Goal: Task Accomplishment & Management: Manage account settings

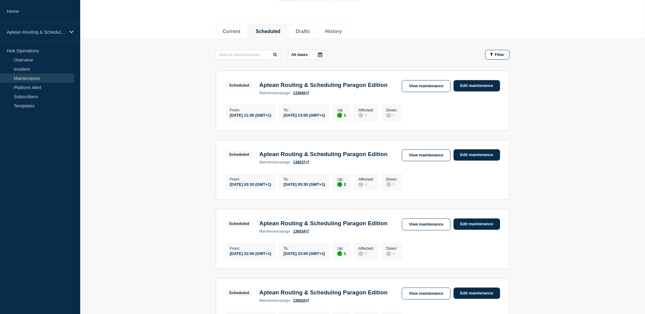
scroll to position [68, 0]
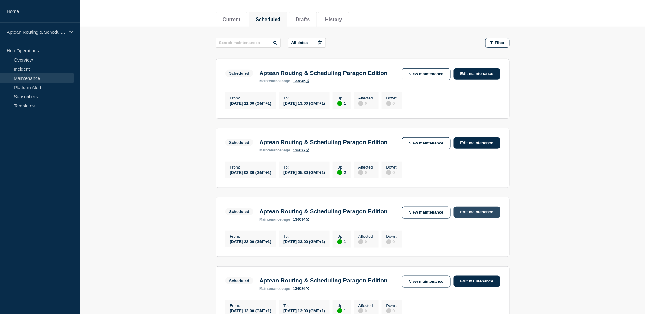
click at [464, 218] on link "Edit maintenance" at bounding box center [477, 212] width 47 height 11
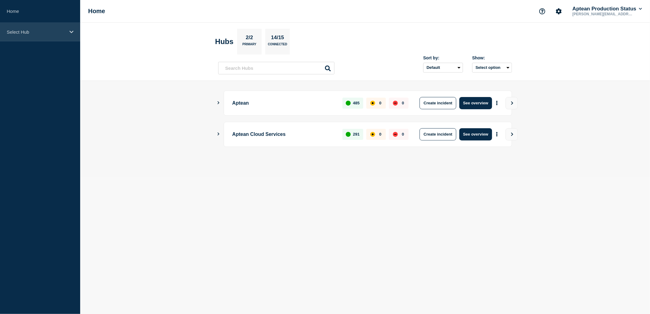
click at [31, 30] on p "Select Hub" at bounding box center [36, 31] width 59 height 5
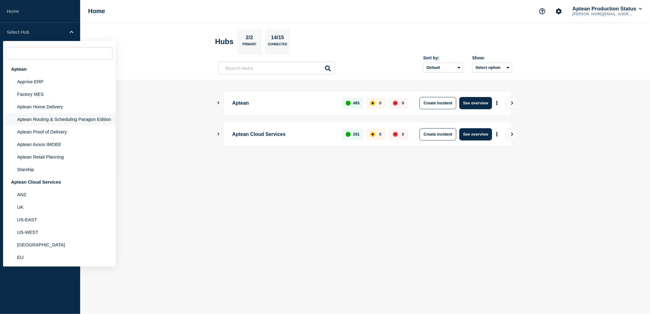
click at [36, 120] on li "Aptean Routing & Scheduling Paragon Edition" at bounding box center [59, 119] width 113 height 13
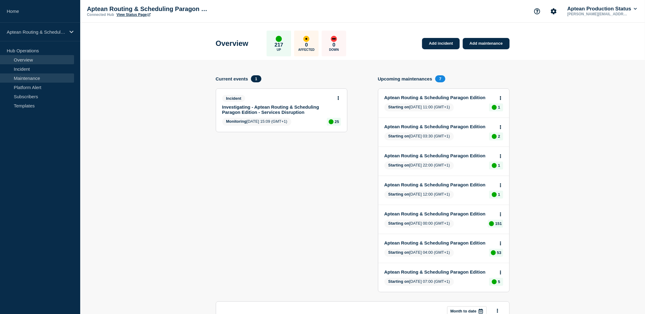
click at [14, 75] on link "Maintenance" at bounding box center [37, 77] width 74 height 9
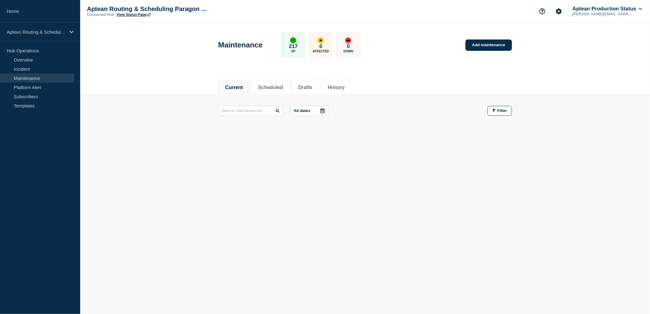
click at [14, 75] on link "Maintenance" at bounding box center [37, 77] width 74 height 9
click at [263, 86] on button "Scheduled" at bounding box center [270, 88] width 25 height 6
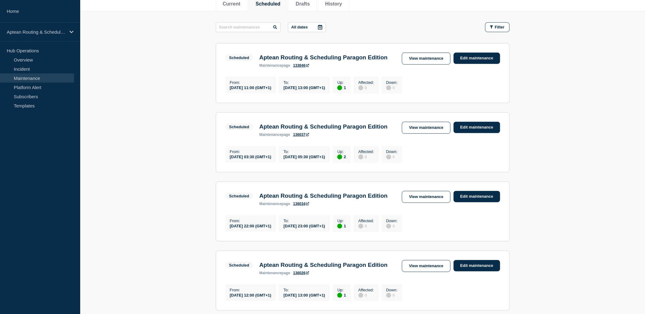
scroll to position [102, 0]
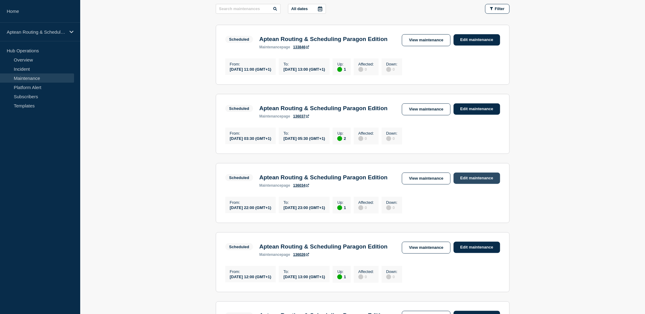
click at [466, 184] on link "Edit maintenance" at bounding box center [477, 178] width 47 height 11
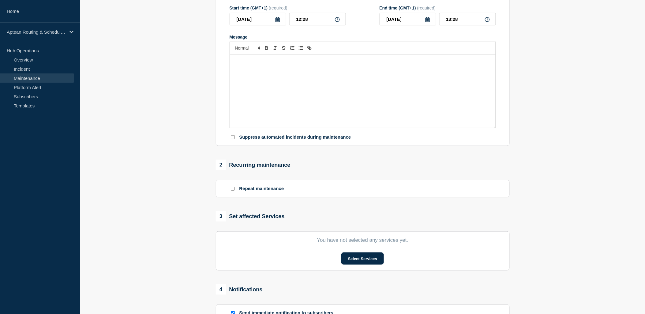
type input "Aptean Routing & Scheduling Paragon Edition"
type input "2025-09-19"
type input "22:00"
type input "2025-09-19"
type input "23:00"
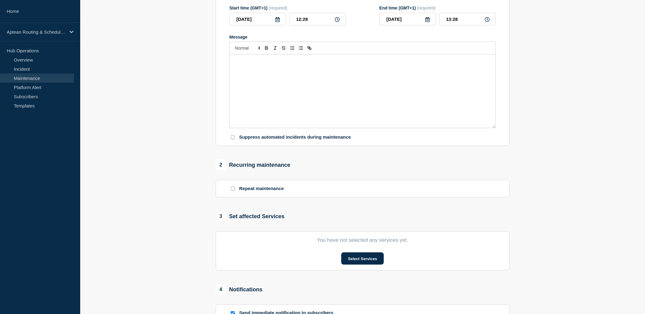
checkbox input "true"
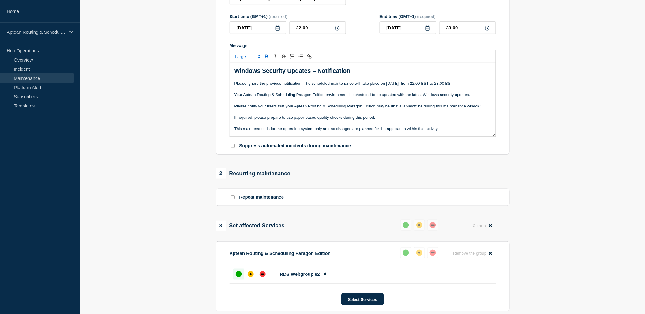
click at [384, 115] on p "Message" at bounding box center [363, 112] width 257 height 6
drag, startPoint x: 234, startPoint y: 87, endPoint x: 483, endPoint y: 86, distance: 248.3
click at [483, 86] on p "Please ignore the previous notification. The scheduled maintenance will take pl…" at bounding box center [363, 84] width 257 height 6
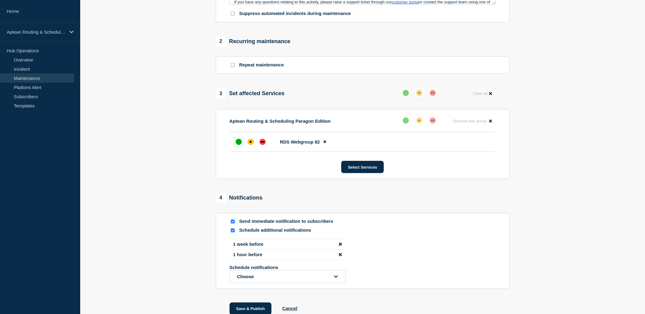
scroll to position [238, 0]
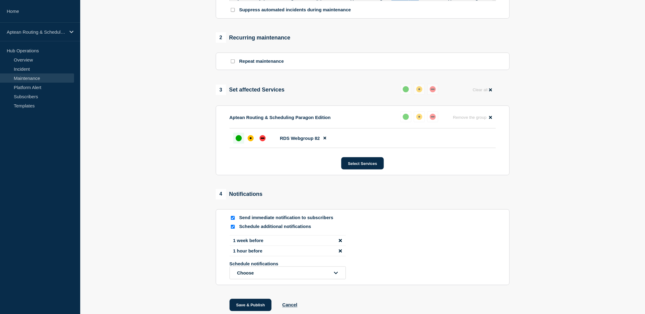
click at [238, 221] on div "Send immediate notification to subscribers" at bounding box center [363, 218] width 266 height 6
click at [231, 220] on input "Send immediate notification to subscribers" at bounding box center [233, 218] width 4 height 4
checkbox input "false"
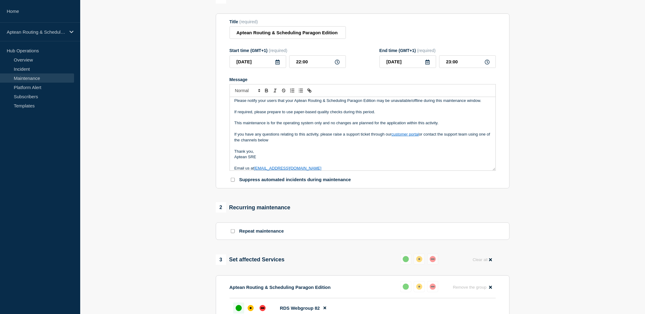
scroll to position [0, 0]
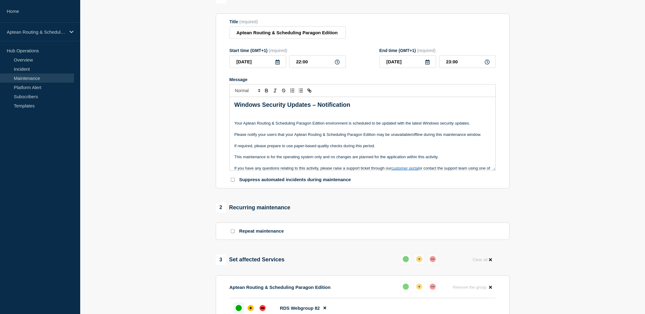
click at [399, 120] on p "Message" at bounding box center [363, 118] width 257 height 6
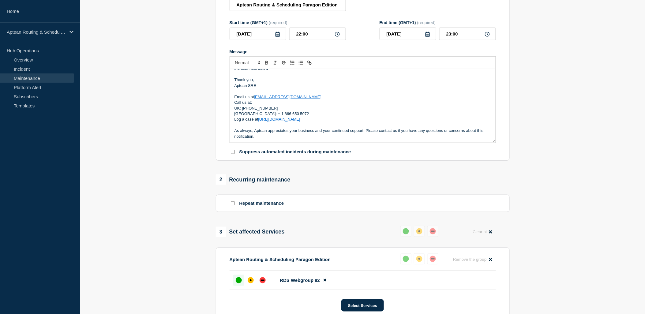
scroll to position [272, 0]
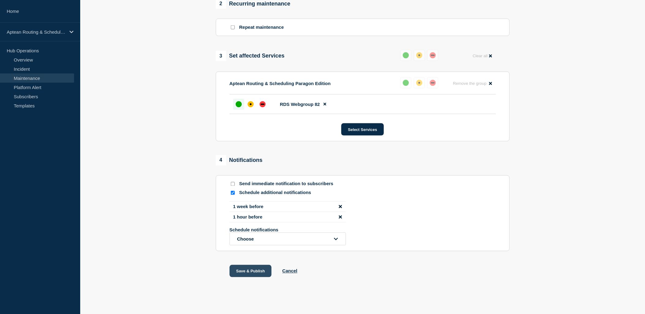
click at [248, 277] on button "Save & Publish" at bounding box center [251, 271] width 42 height 12
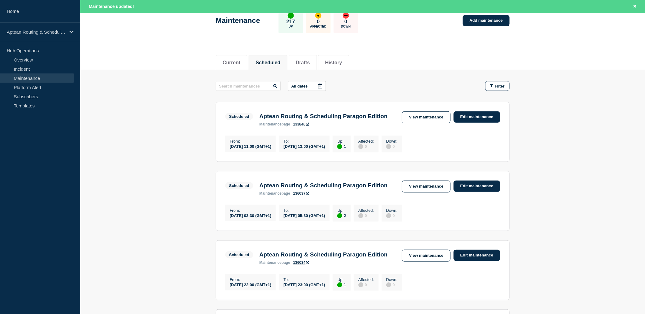
scroll to position [102, 0]
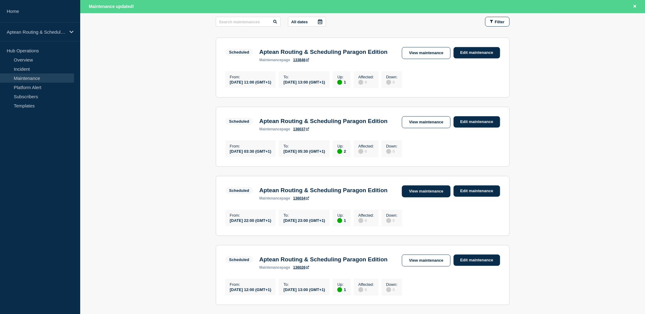
click at [438, 197] on link "View maintenance" at bounding box center [426, 192] width 48 height 12
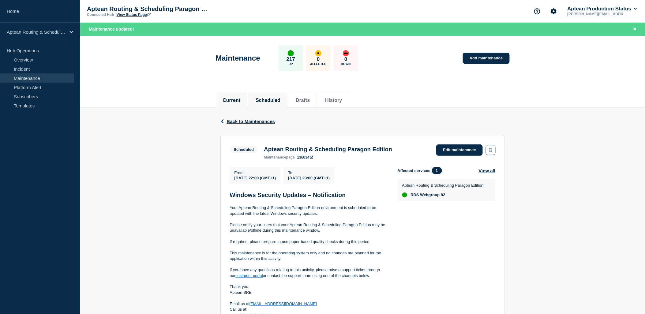
click at [246, 102] on li "Current" at bounding box center [232, 100] width 32 height 15
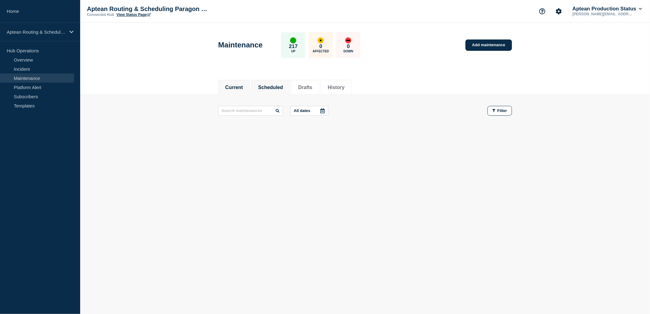
click at [273, 90] on button "Scheduled" at bounding box center [270, 88] width 25 height 6
